Goal: Navigation & Orientation: Find specific page/section

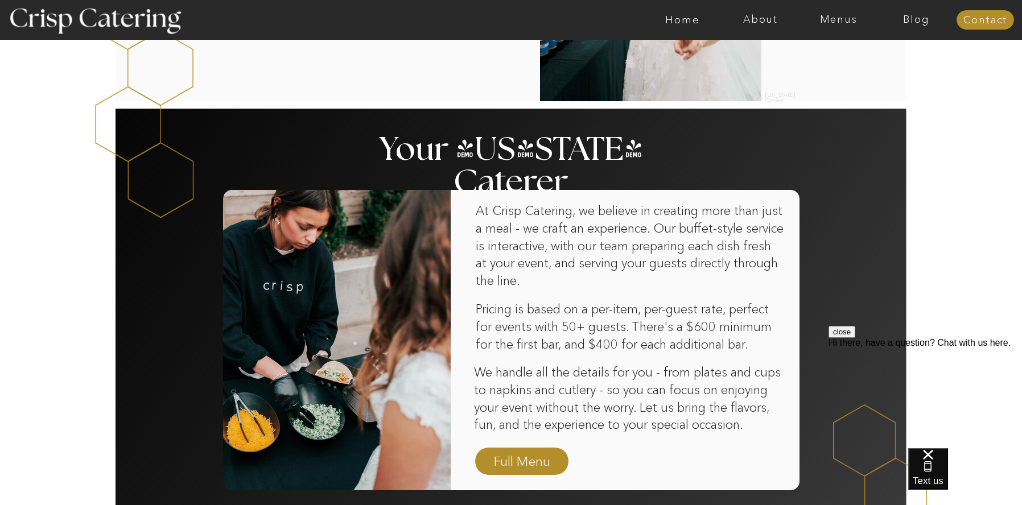
scroll to position [569, 0]
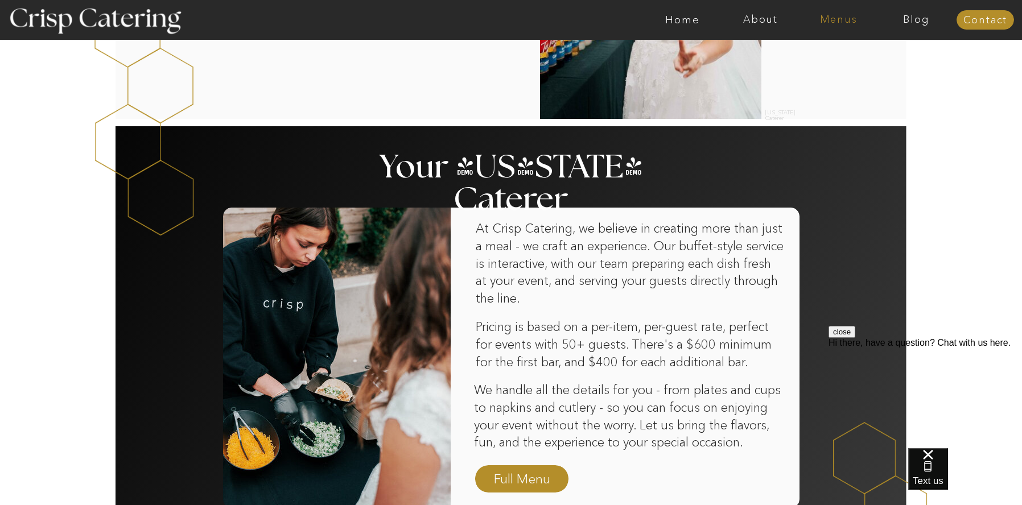
click at [826, 22] on nav "Menus" at bounding box center [838, 19] width 78 height 11
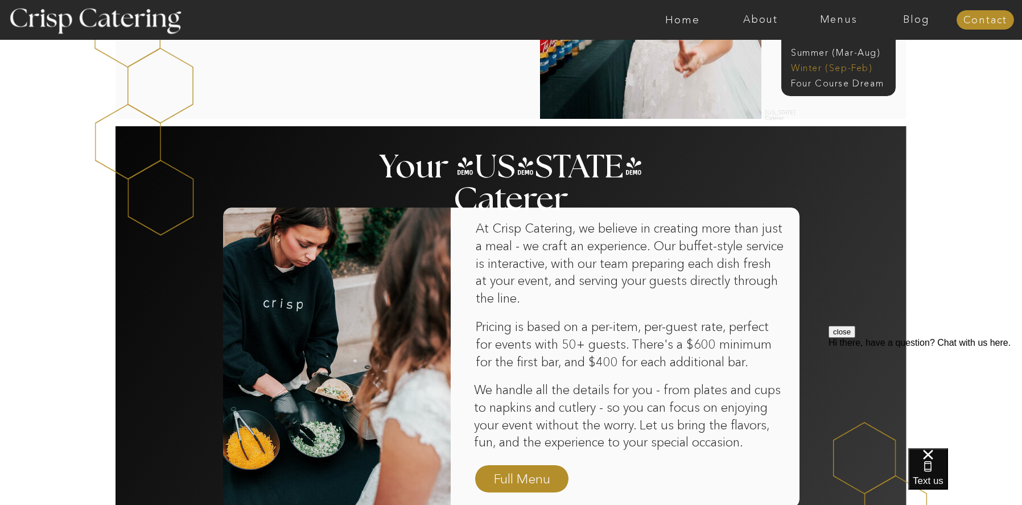
click at [820, 66] on nav "Winter (Sep-Feb)" at bounding box center [837, 66] width 93 height 11
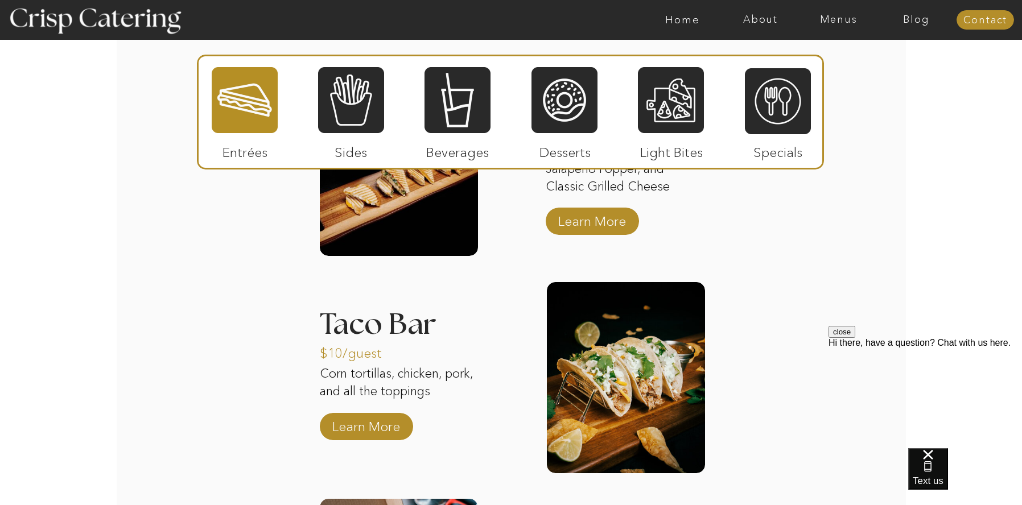
scroll to position [1533, 0]
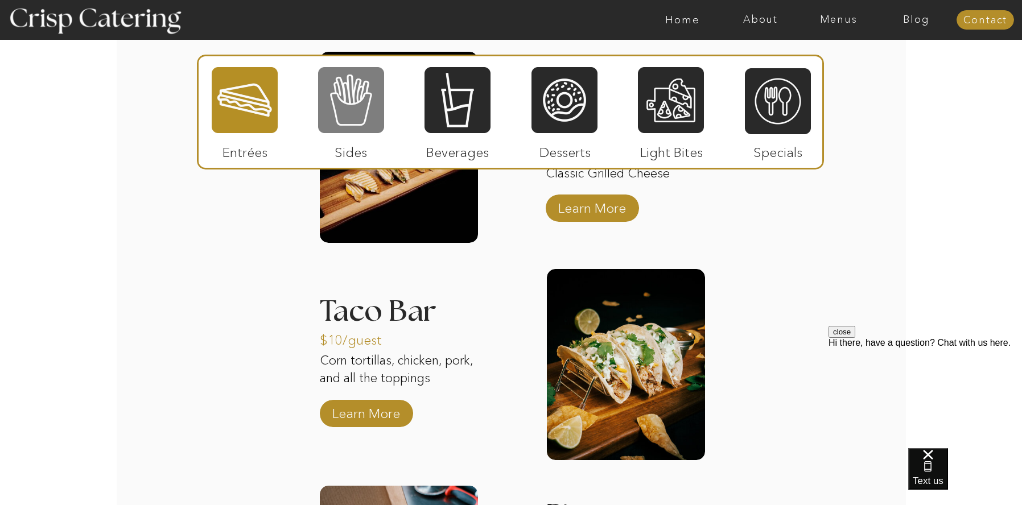
click at [365, 107] on div at bounding box center [351, 100] width 66 height 68
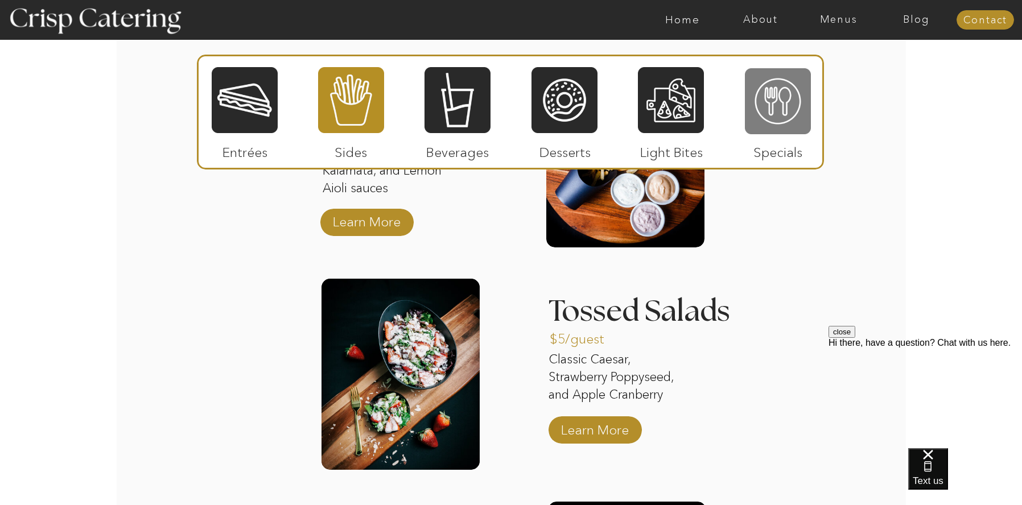
click at [758, 92] on div at bounding box center [778, 101] width 66 height 68
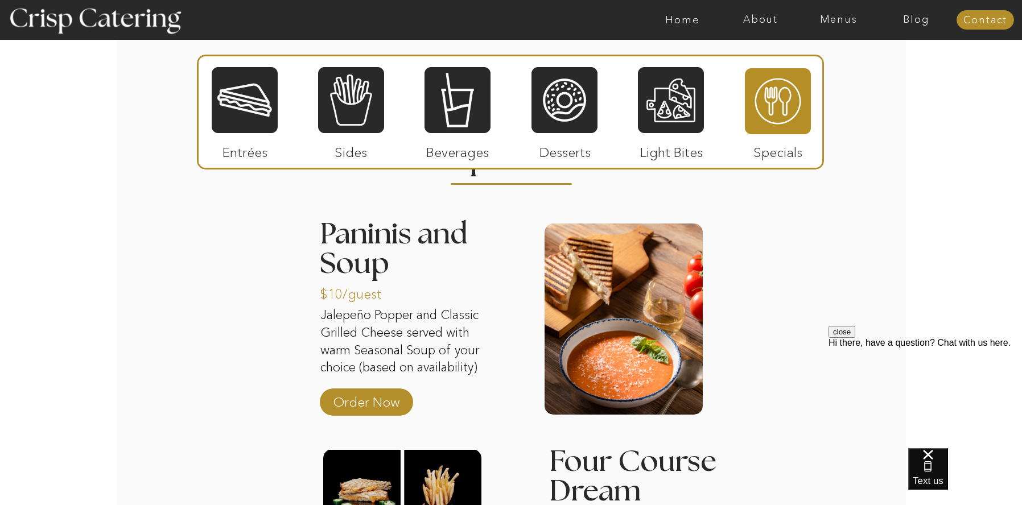
scroll to position [1362, 0]
